Goal: Go to known website: Access a specific website the user already knows

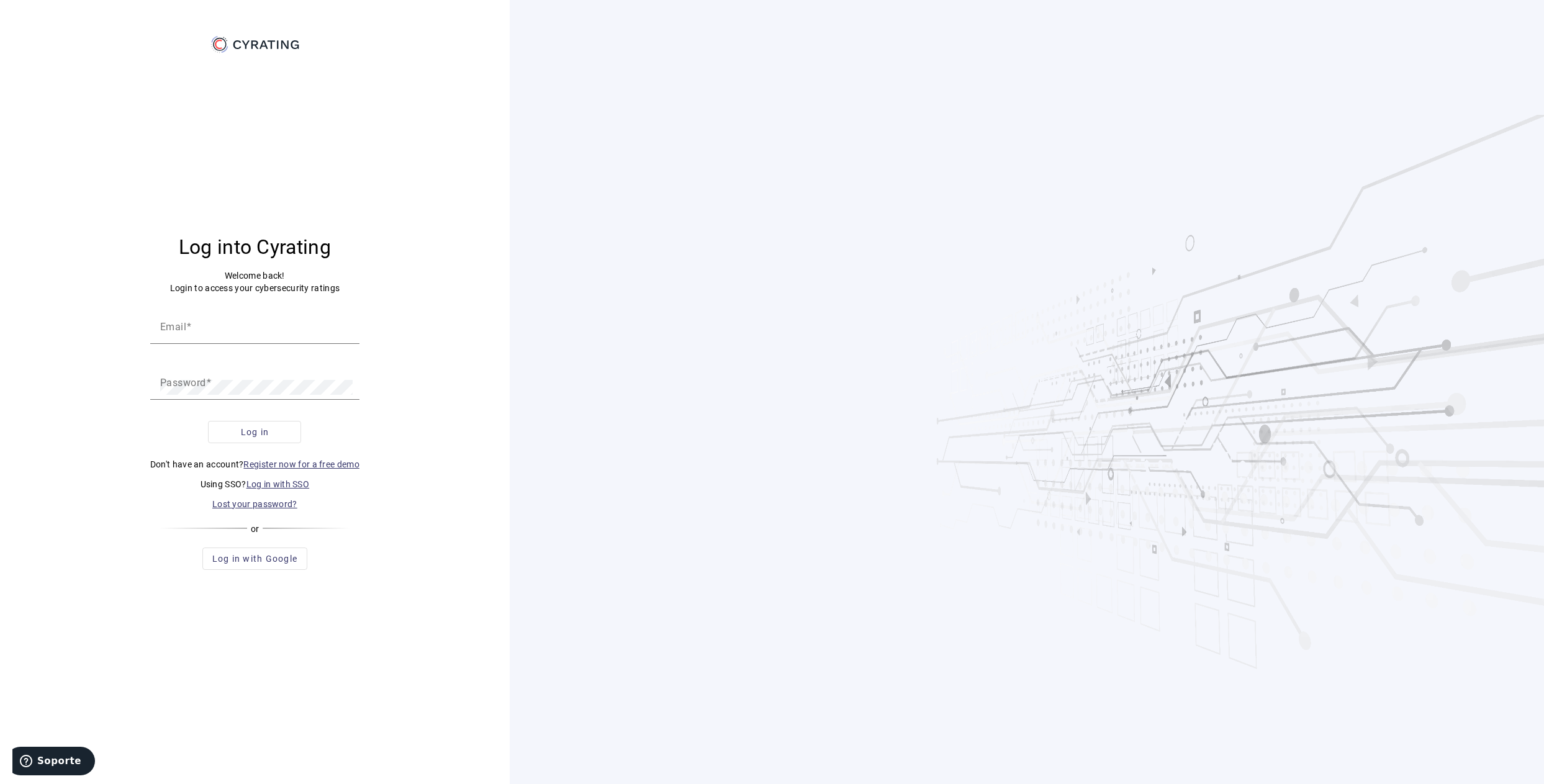
click at [283, 483] on link "Log in with SSO" at bounding box center [278, 484] width 63 height 10
